Goal: Subscribe to service/newsletter

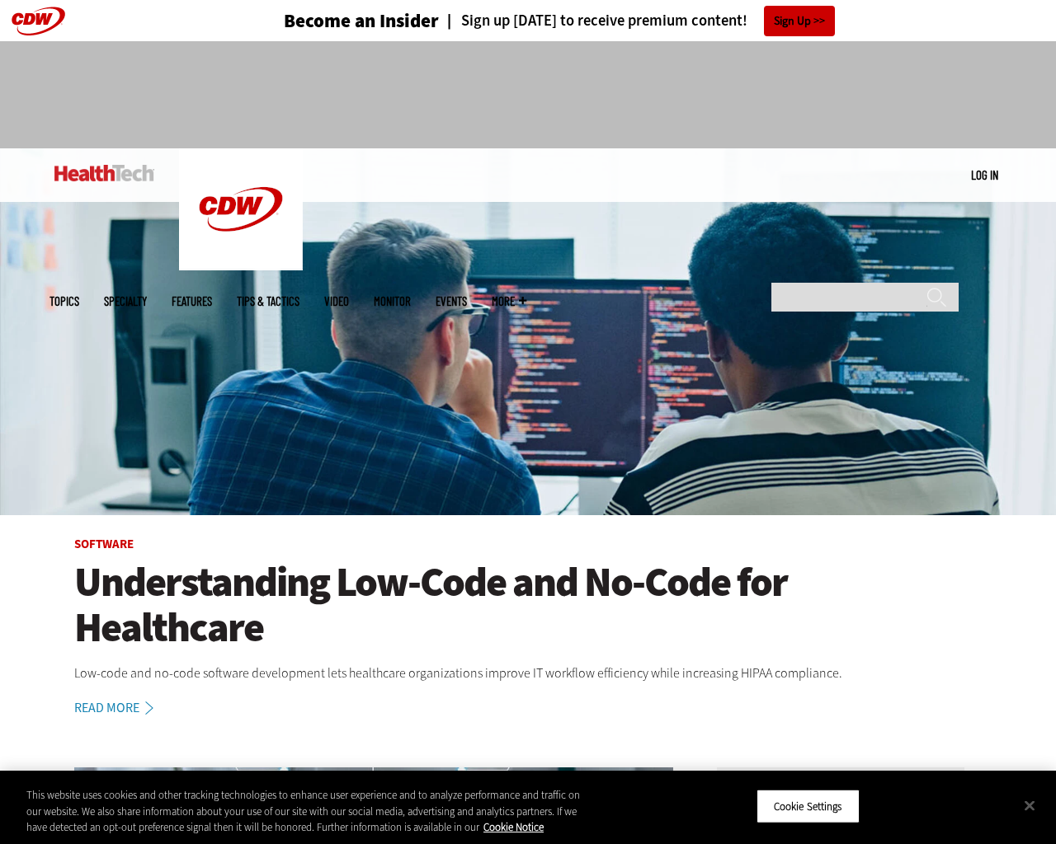
click at [1047, 422] on img at bounding box center [528, 331] width 1056 height 367
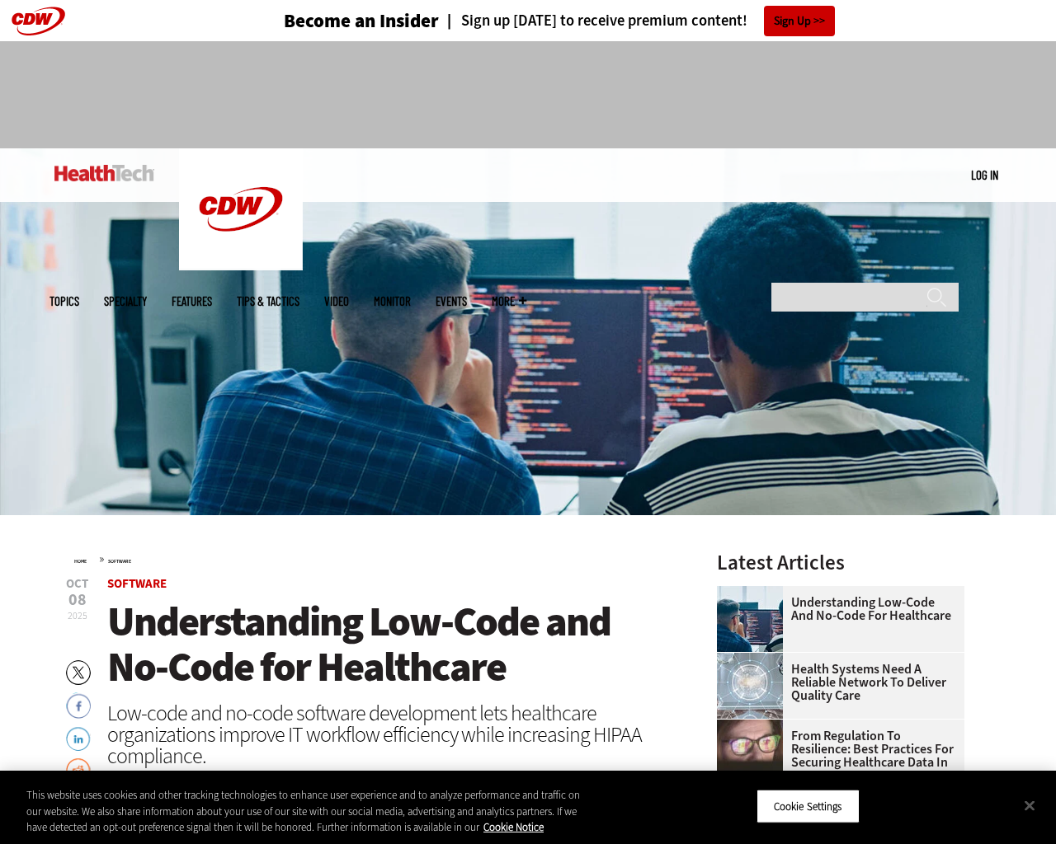
click at [592, 21] on h4 "Sign up [DATE] to receive premium content!" at bounding box center [593, 21] width 308 height 16
